Goal: Book appointment/travel/reservation

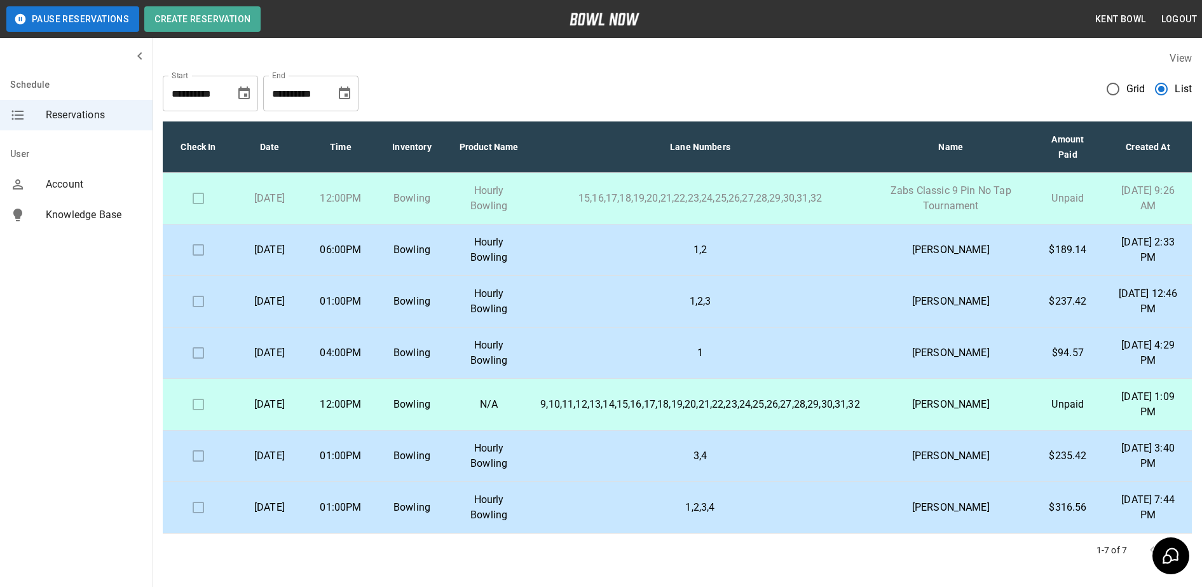
click at [305, 203] on td "[DATE]" at bounding box center [269, 199] width 71 height 52
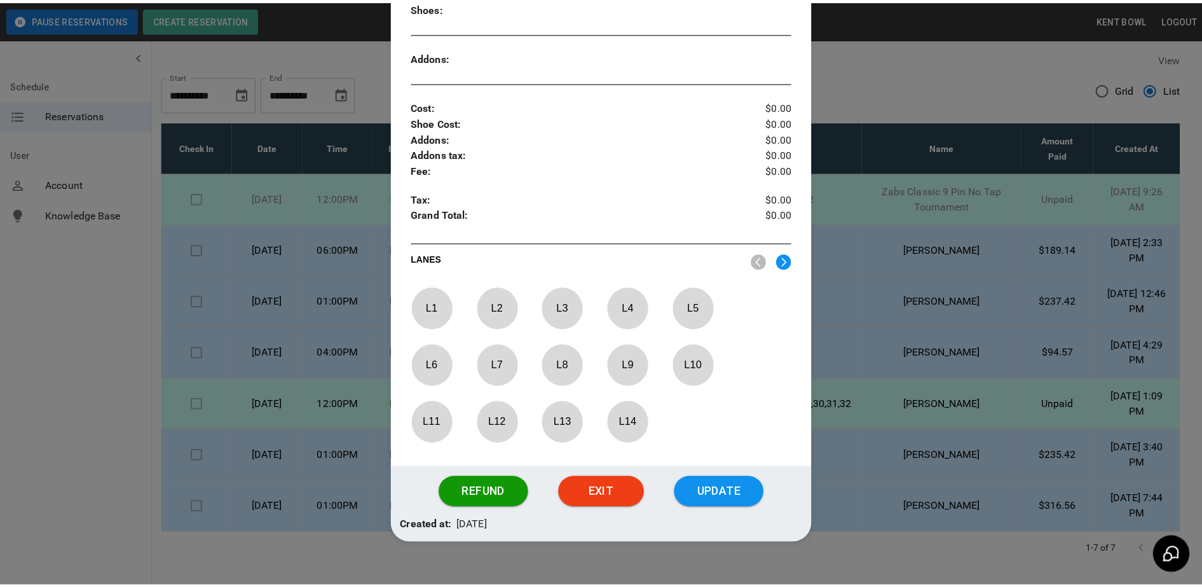
scroll to position [414, 0]
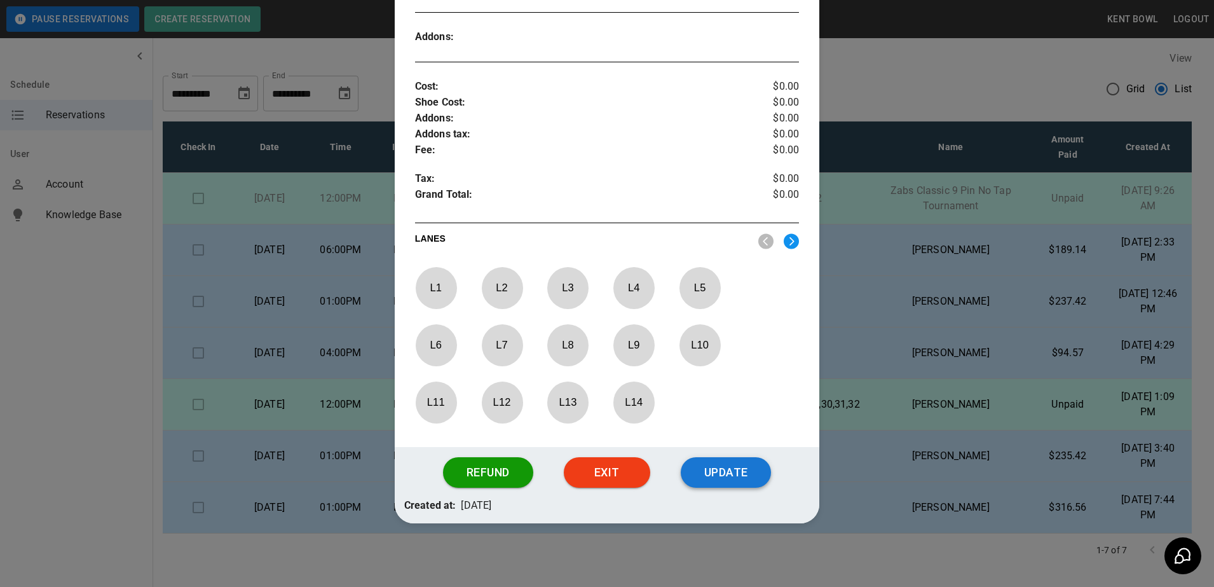
click at [734, 481] on button "Update" at bounding box center [726, 472] width 90 height 31
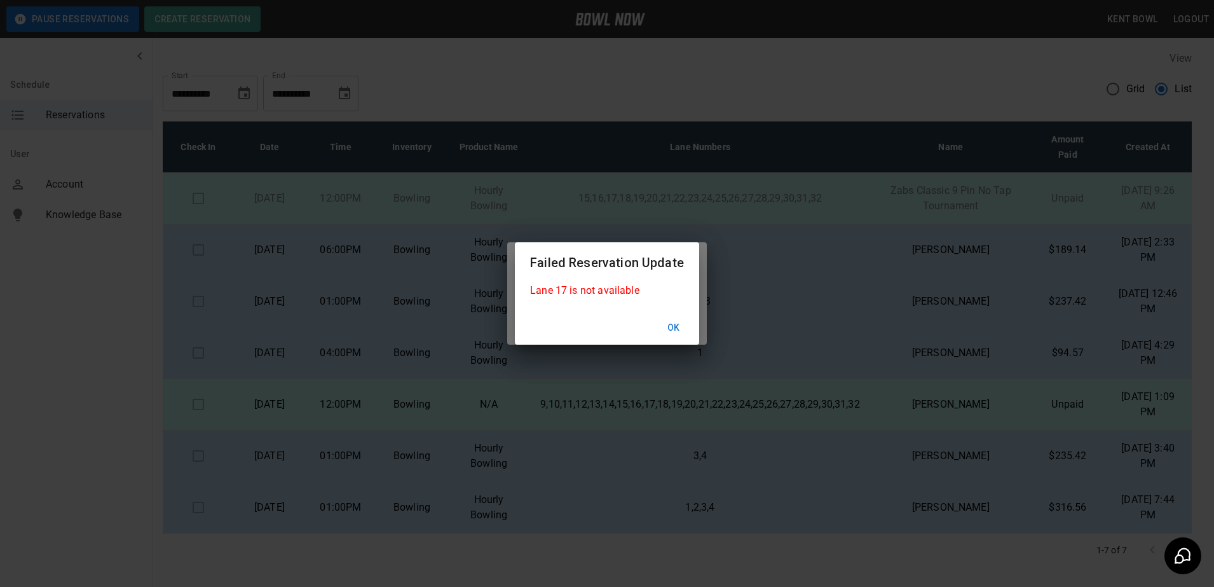
click at [668, 329] on button "Ok" at bounding box center [674, 328] width 41 height 24
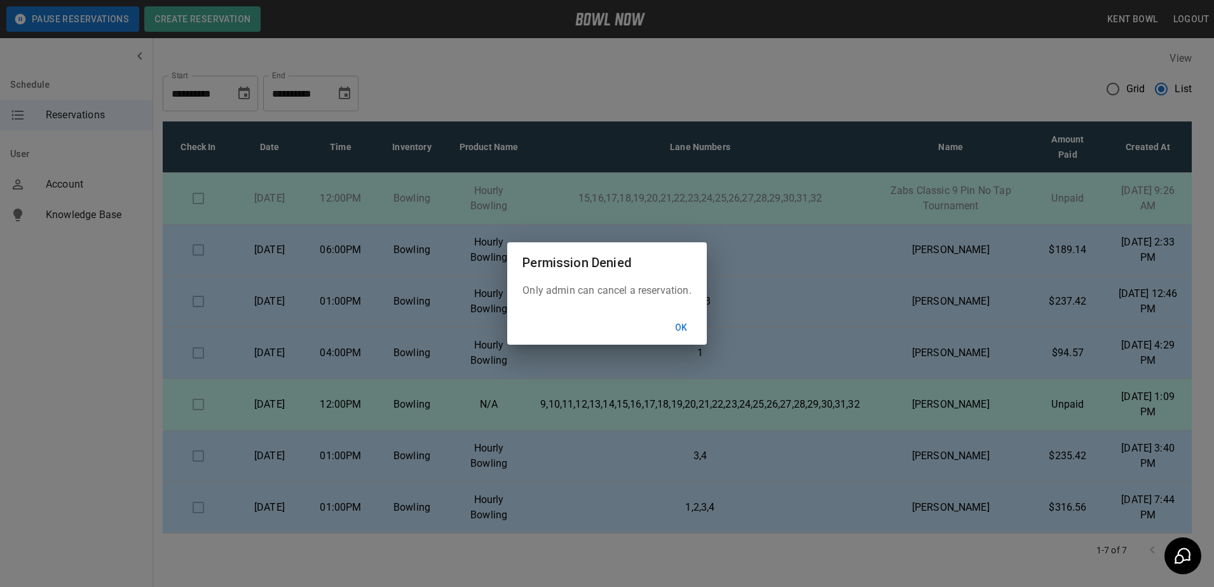
click at [683, 329] on button "Ok" at bounding box center [681, 328] width 41 height 24
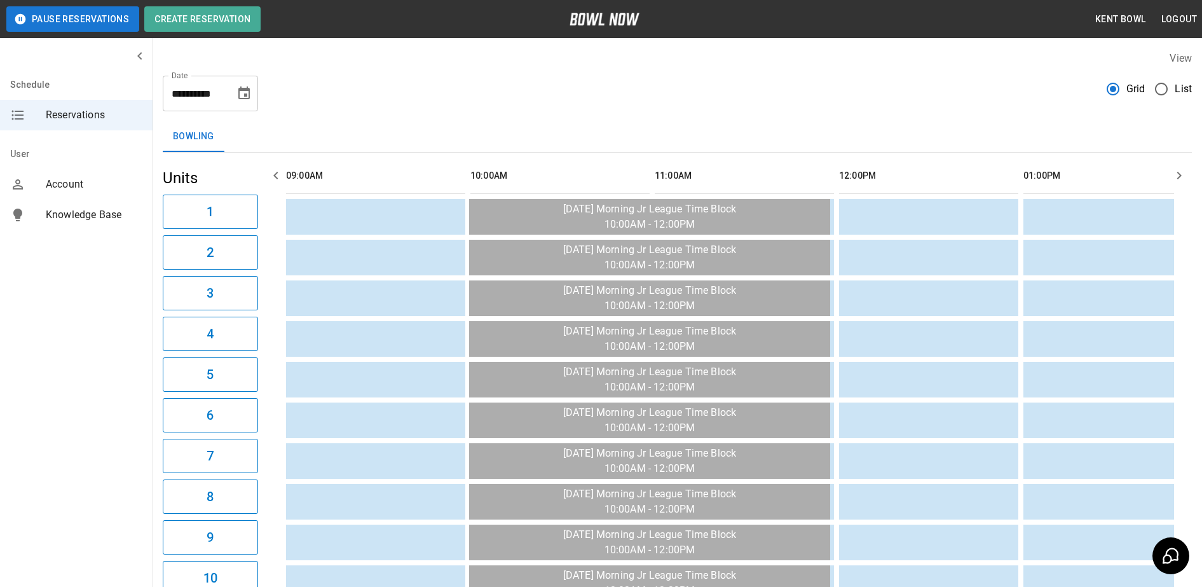
scroll to position [0, 1475]
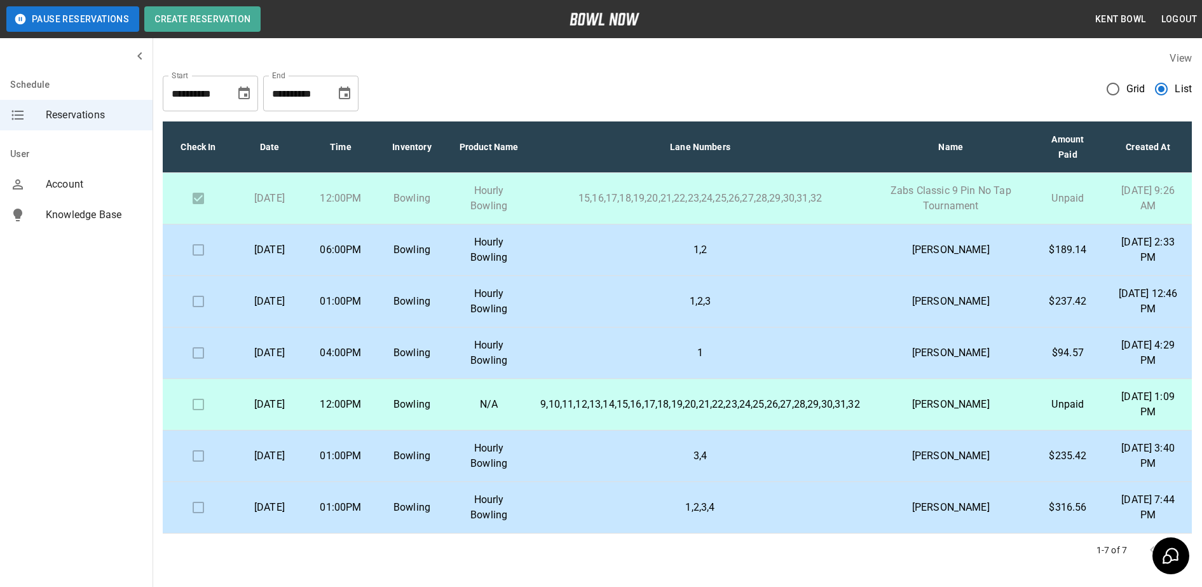
click at [436, 242] on p "Bowling" at bounding box center [412, 249] width 51 height 15
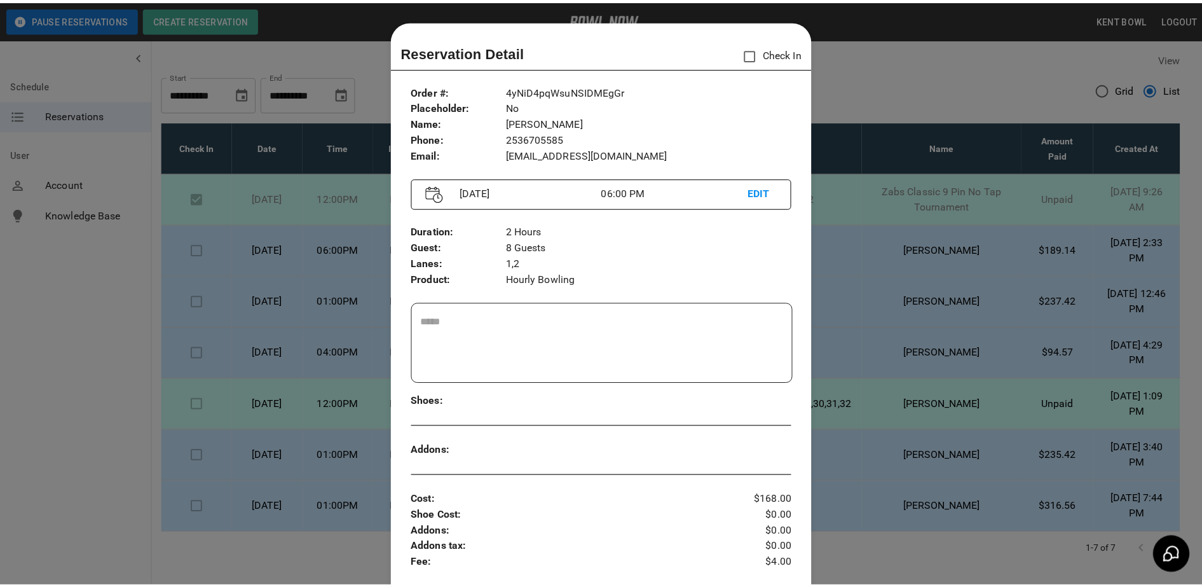
scroll to position [20, 0]
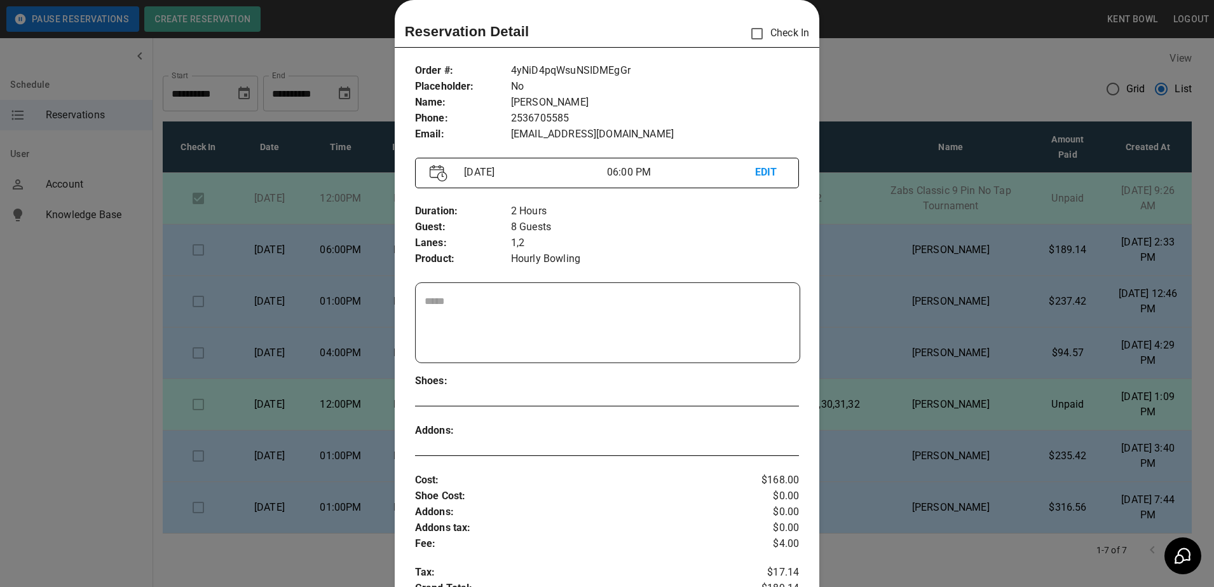
click at [50, 361] on div at bounding box center [607, 293] width 1214 height 587
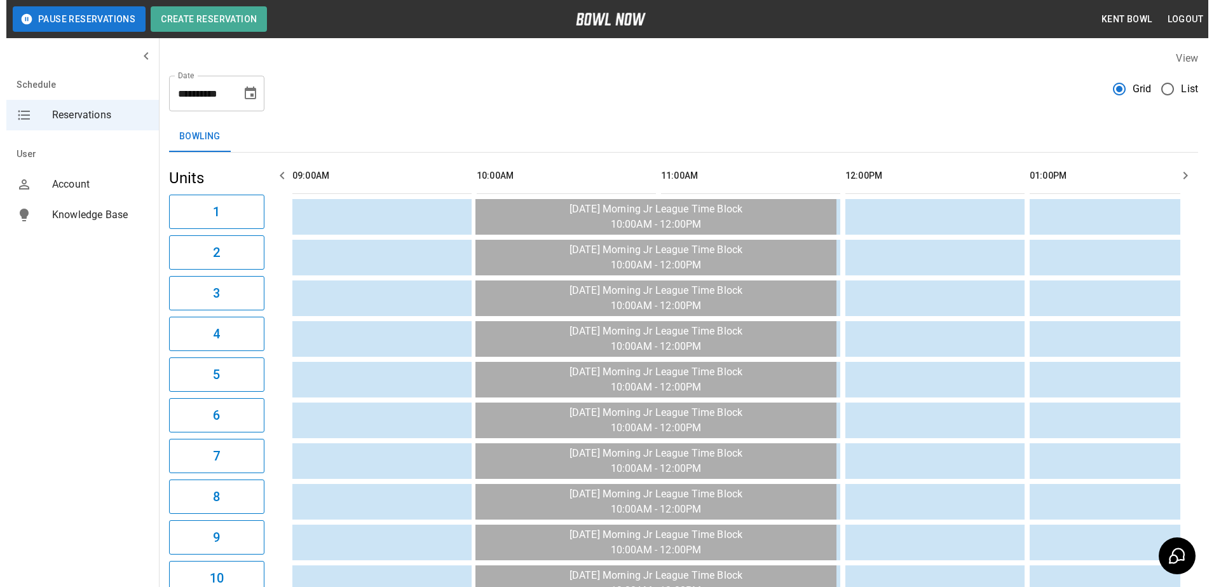
scroll to position [0, 1475]
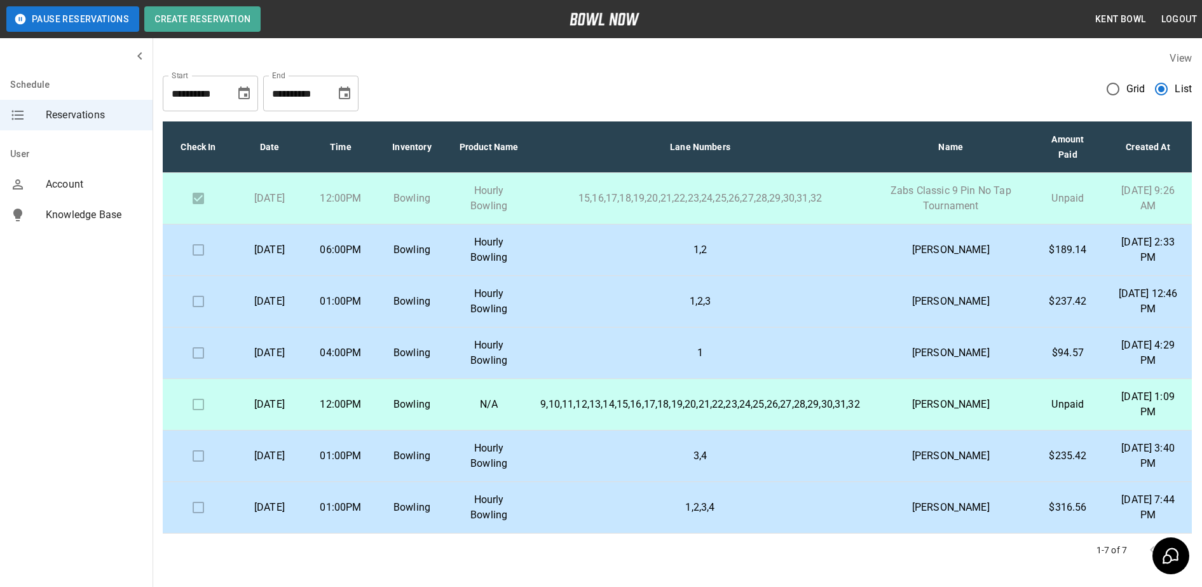
click at [366, 249] on p "06:00PM" at bounding box center [340, 249] width 51 height 15
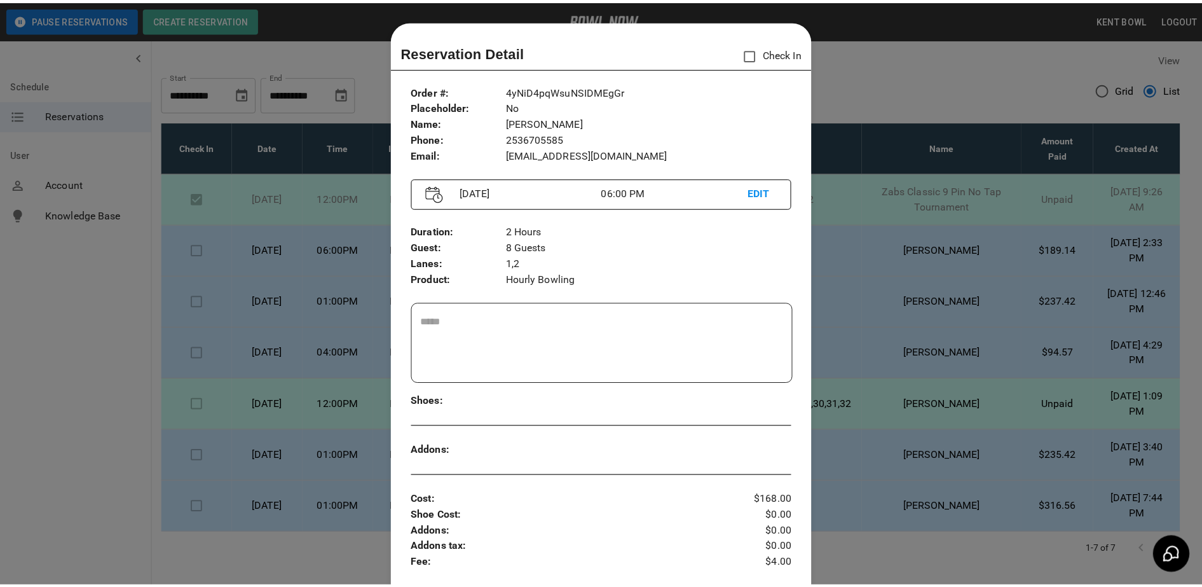
scroll to position [20, 0]
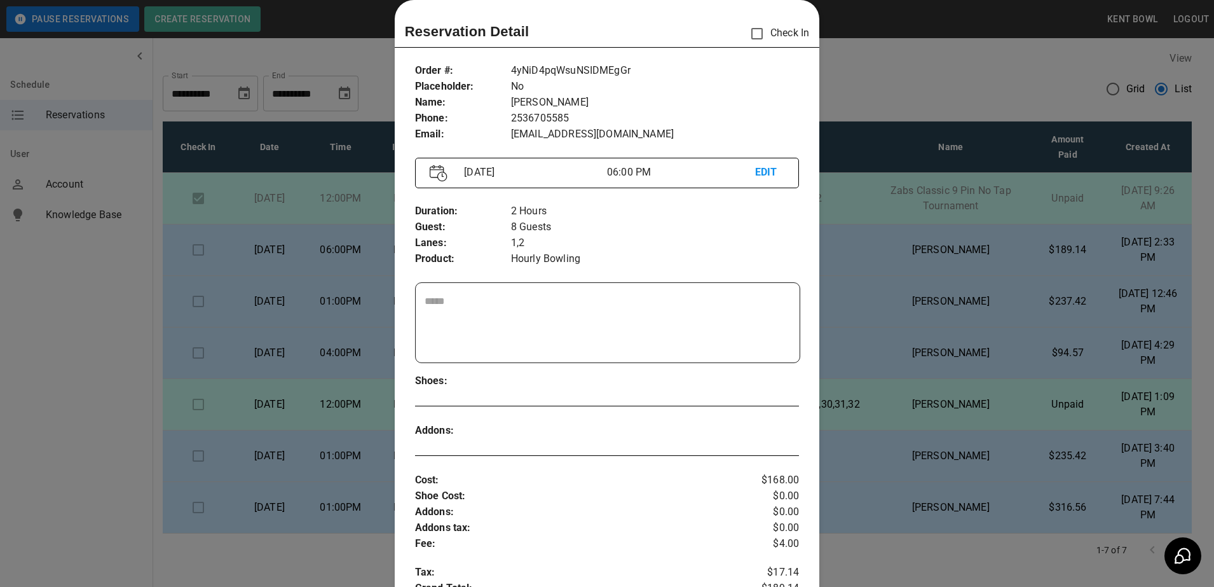
click at [57, 337] on div at bounding box center [607, 293] width 1214 height 587
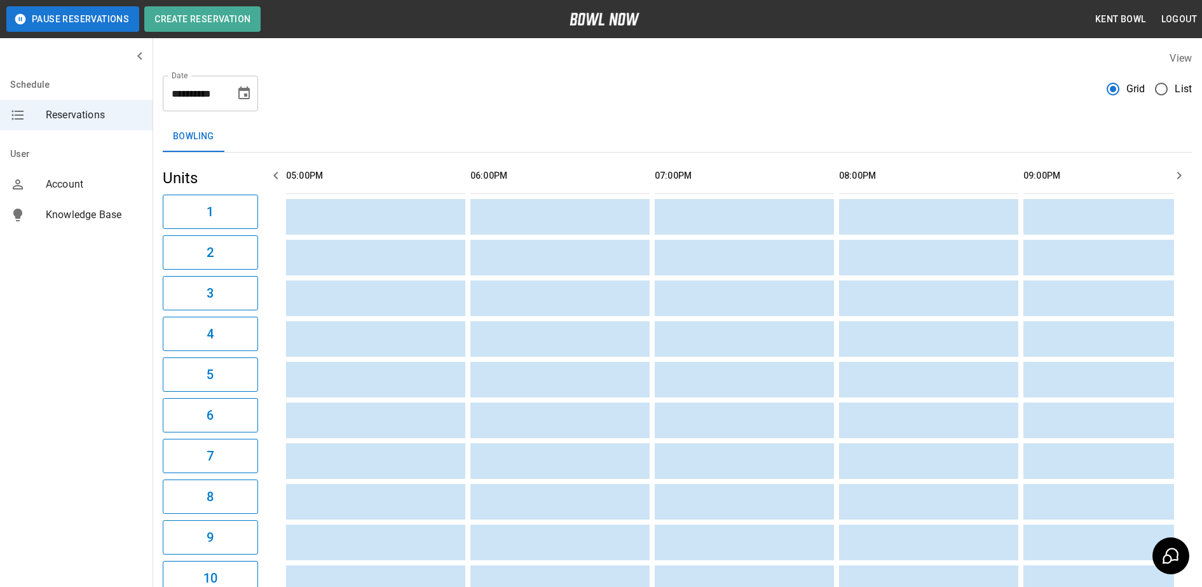
scroll to position [0, 1475]
